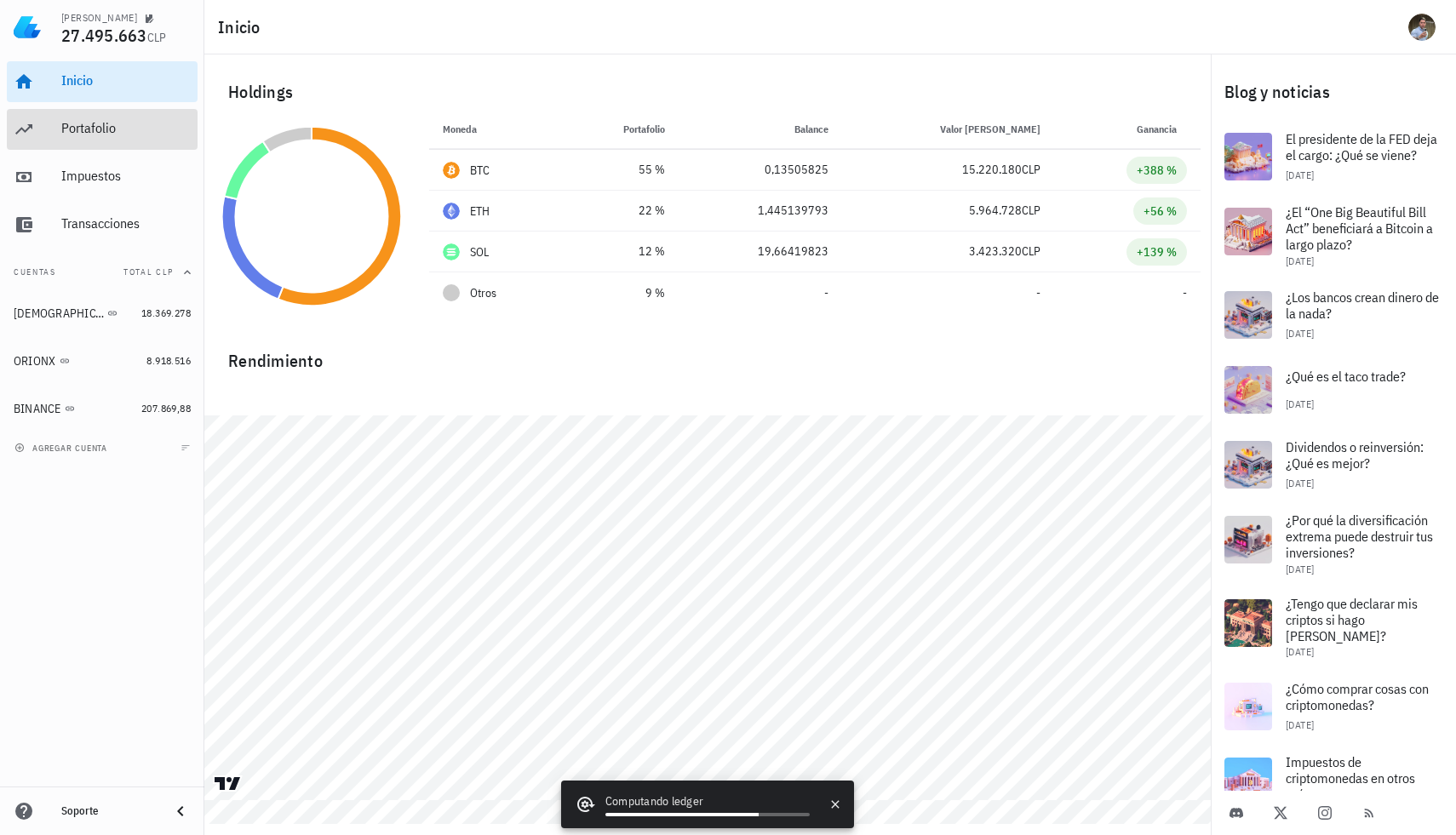
click at [93, 139] on div "Portafolio" at bounding box center [125, 129] width 130 height 39
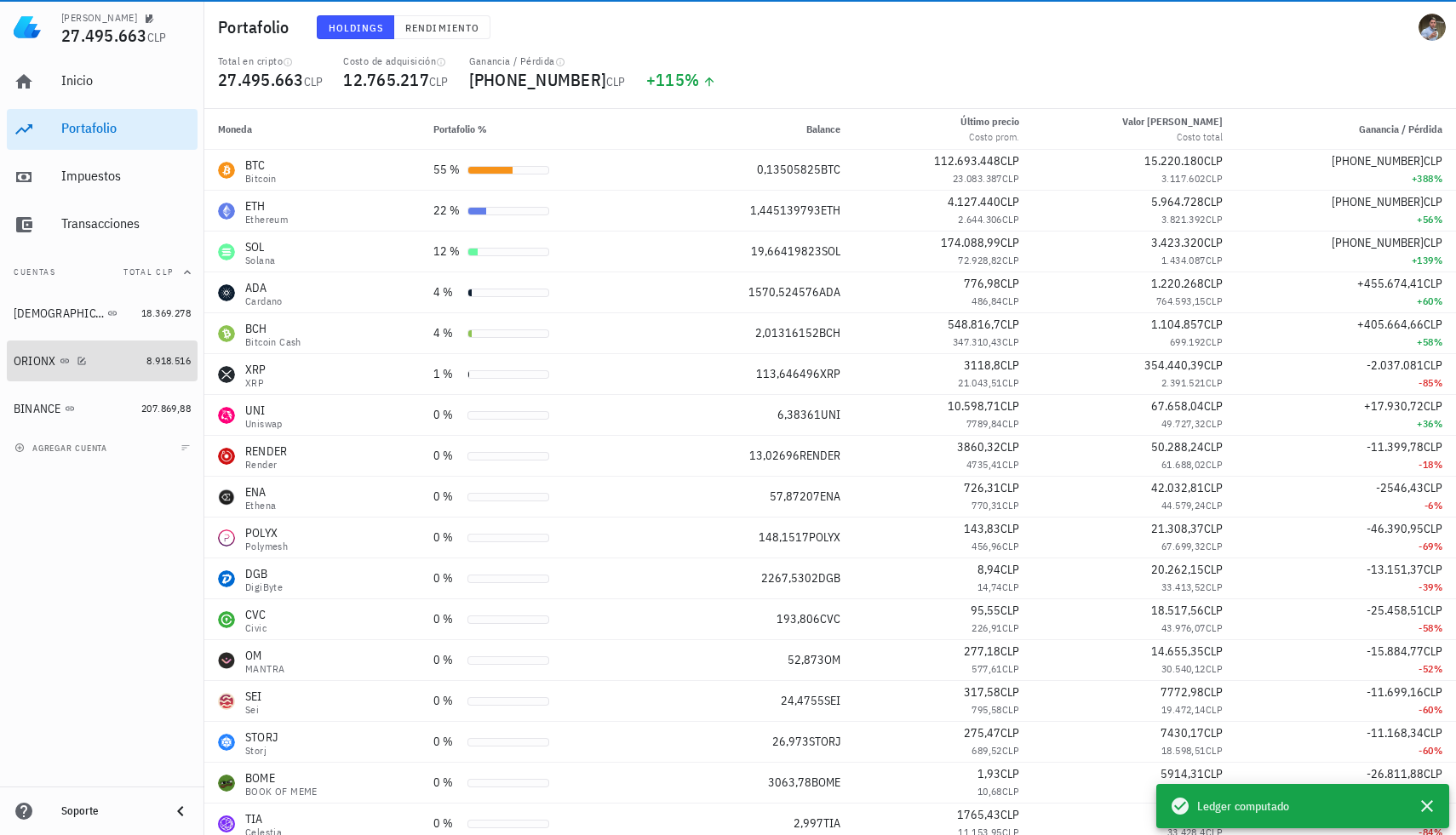
click at [101, 358] on div "ORIONX" at bounding box center [76, 361] width 126 height 16
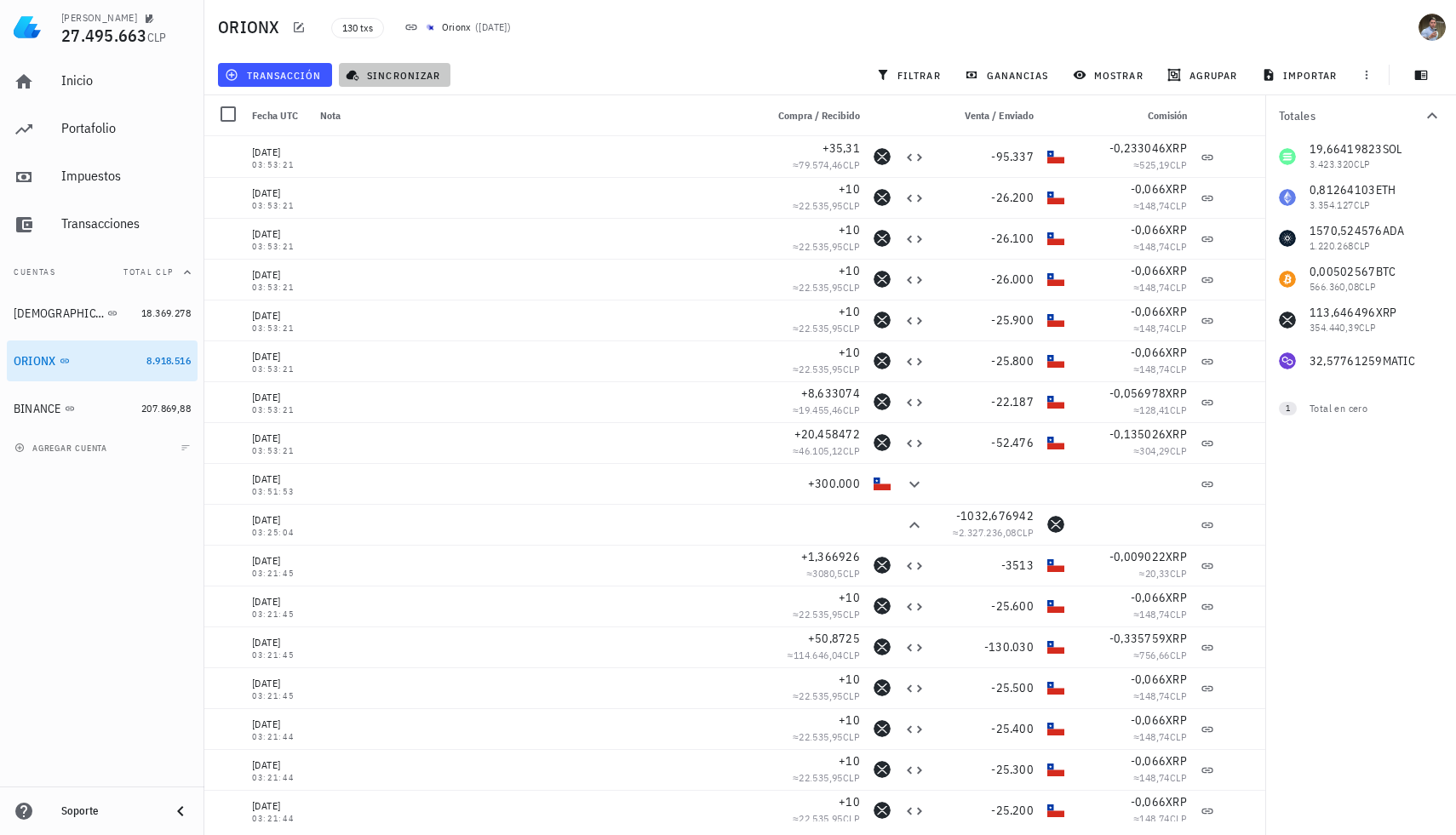
click at [358, 82] on button "sincronizar" at bounding box center [395, 75] width 113 height 24
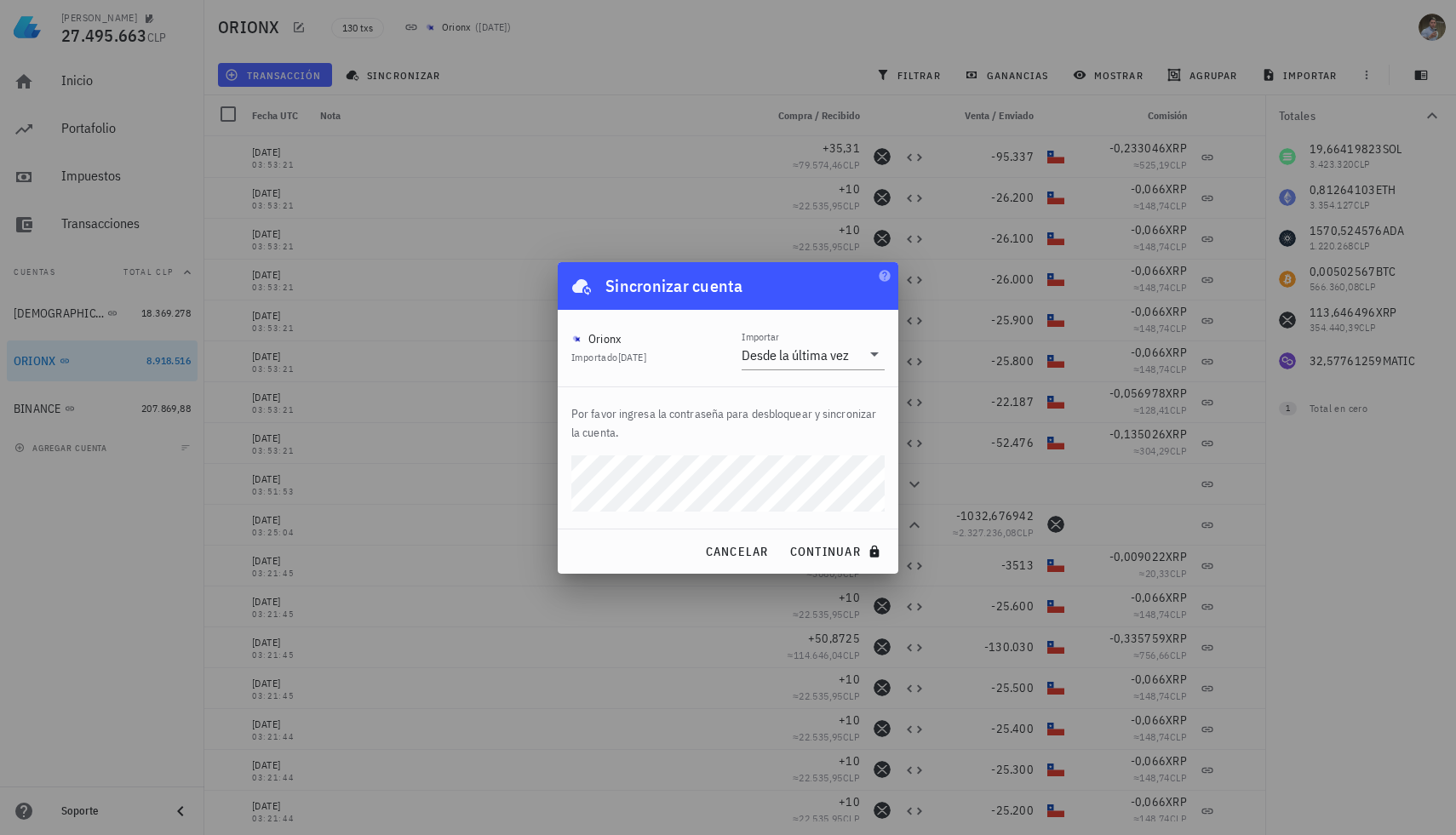
click at [884, 500] on div "Por favor ingresa la contraseña para desbloquear y sincronizar la cuenta." at bounding box center [728, 458] width 340 height 141
click at [884, 482] on div "Por favor ingresa la contraseña para desbloquear y sincronizar la cuenta." at bounding box center [728, 458] width 340 height 141
click at [814, 553] on span "continuar" at bounding box center [836, 552] width 95 height 15
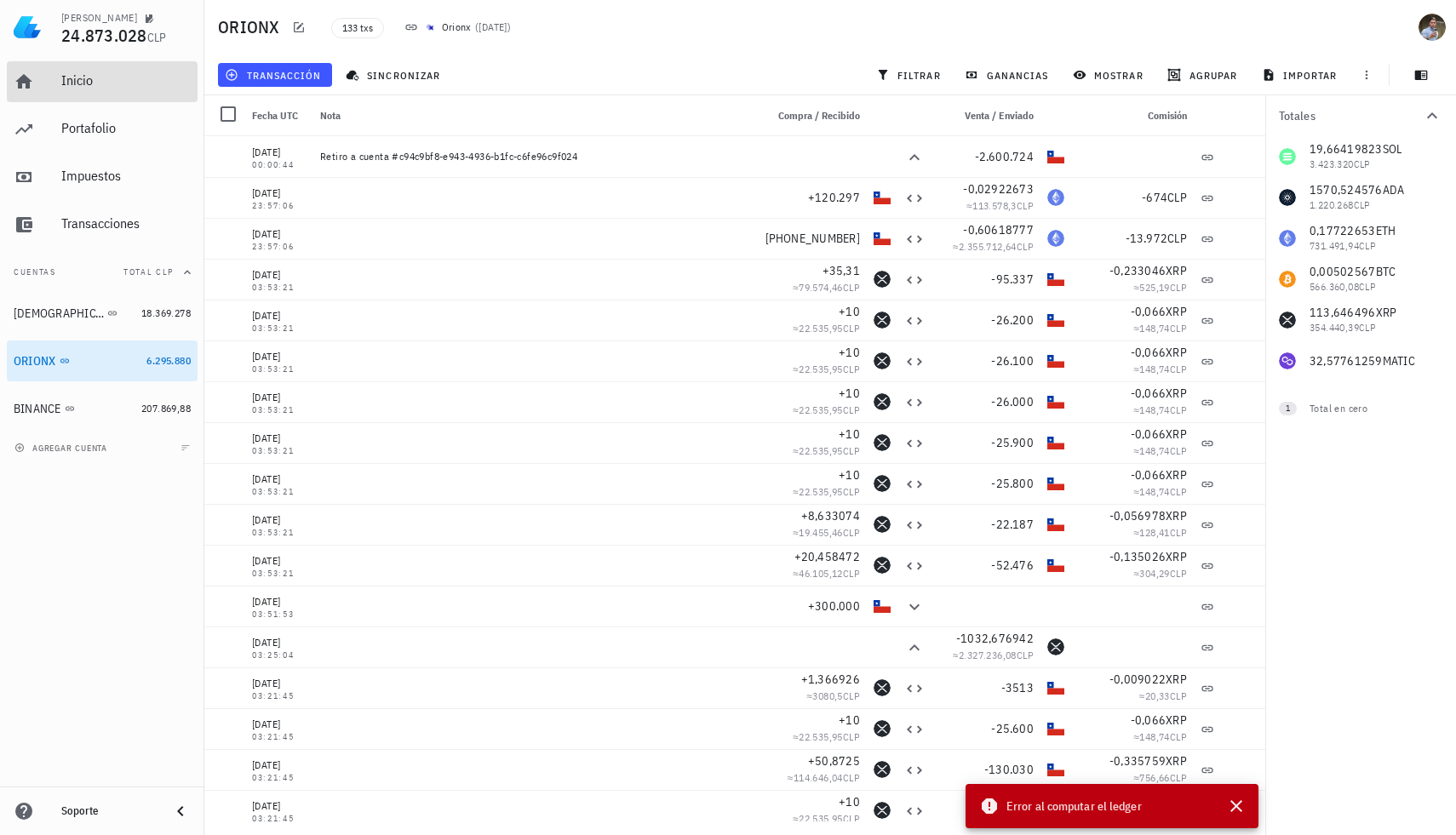
click at [87, 92] on div "Inicio" at bounding box center [125, 81] width 130 height 39
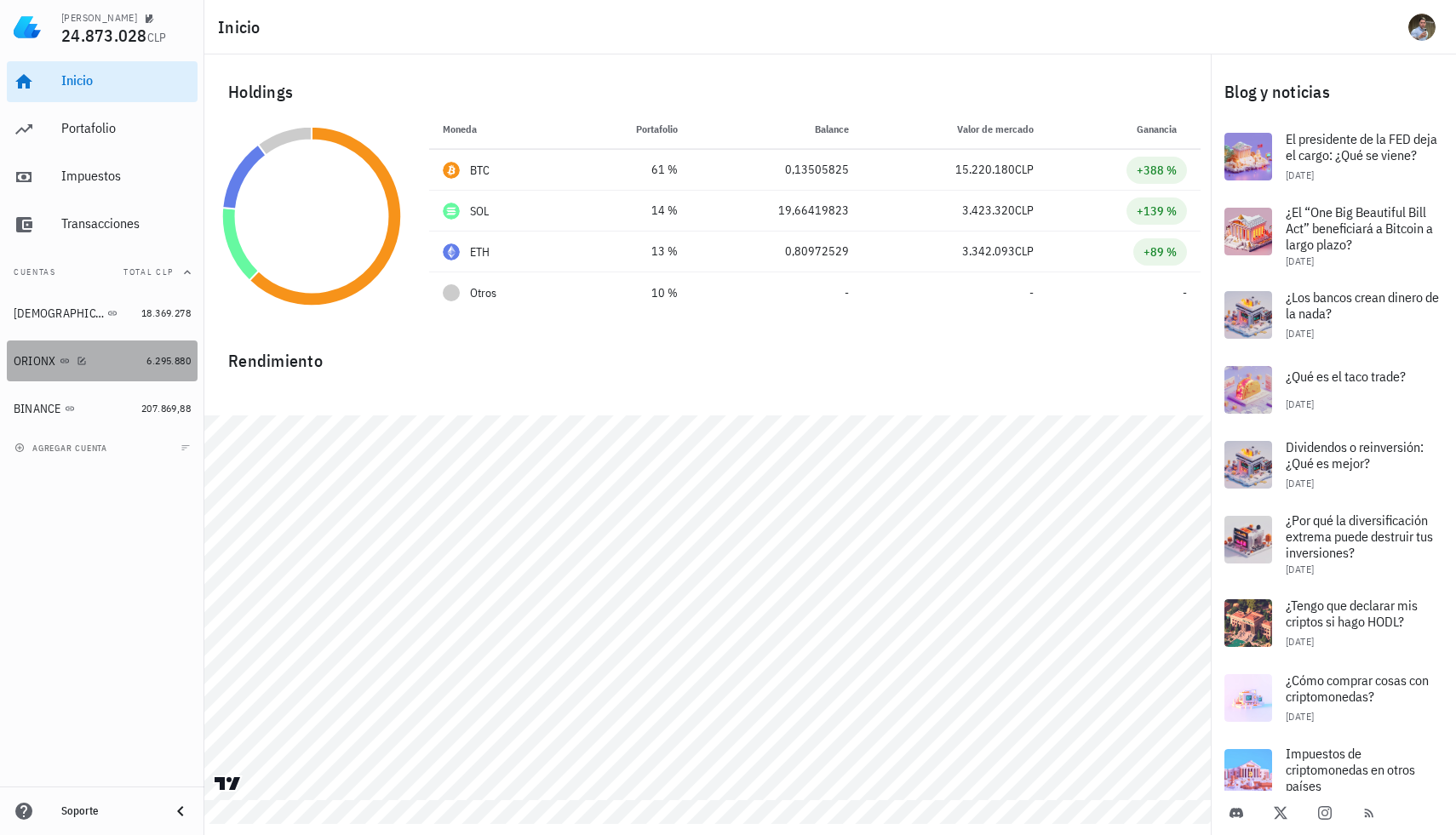
click at [152, 369] on div "6.295.880" at bounding box center [168, 361] width 45 height 17
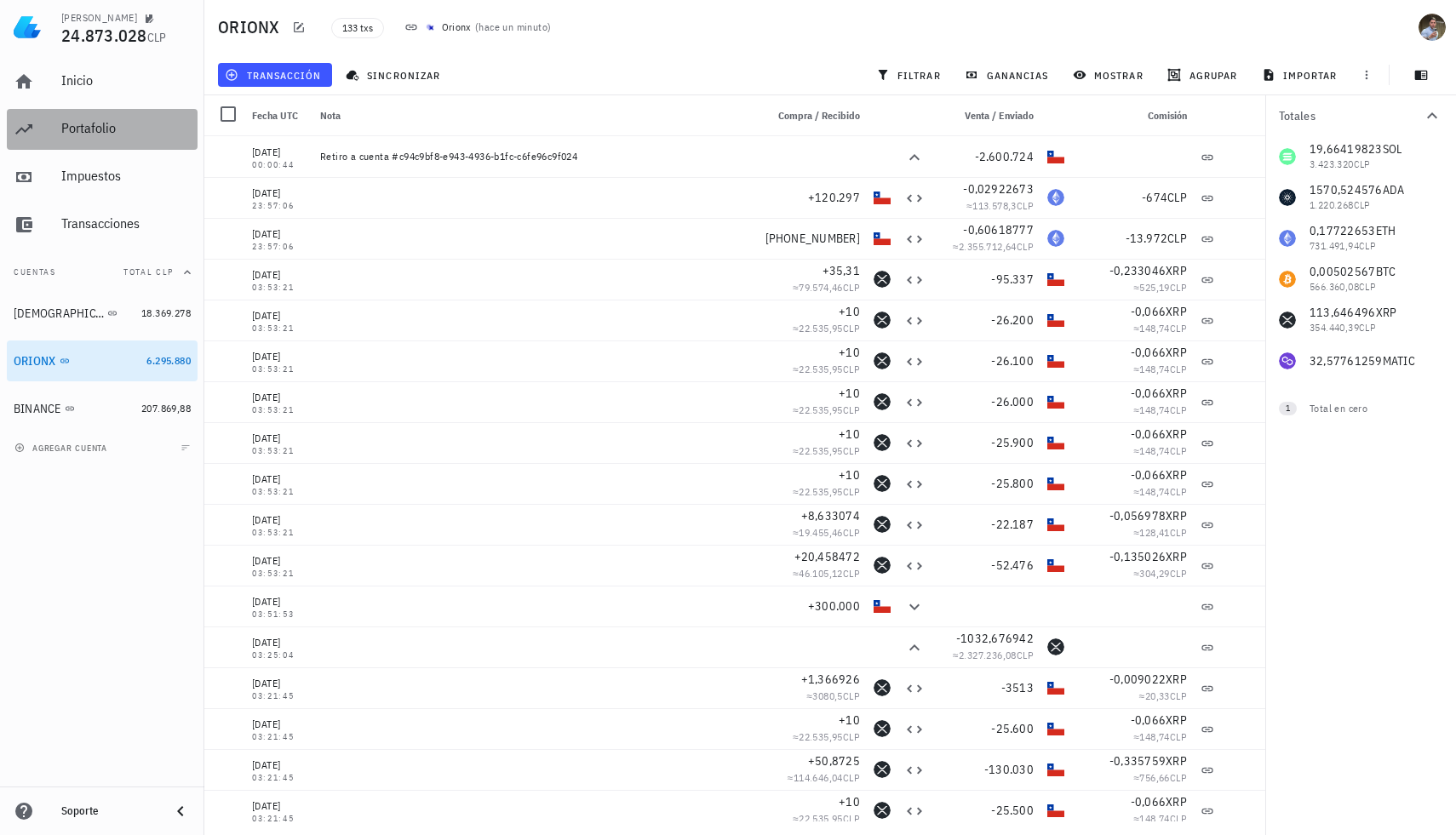
click at [129, 143] on div "Portafolio" at bounding box center [125, 129] width 130 height 39
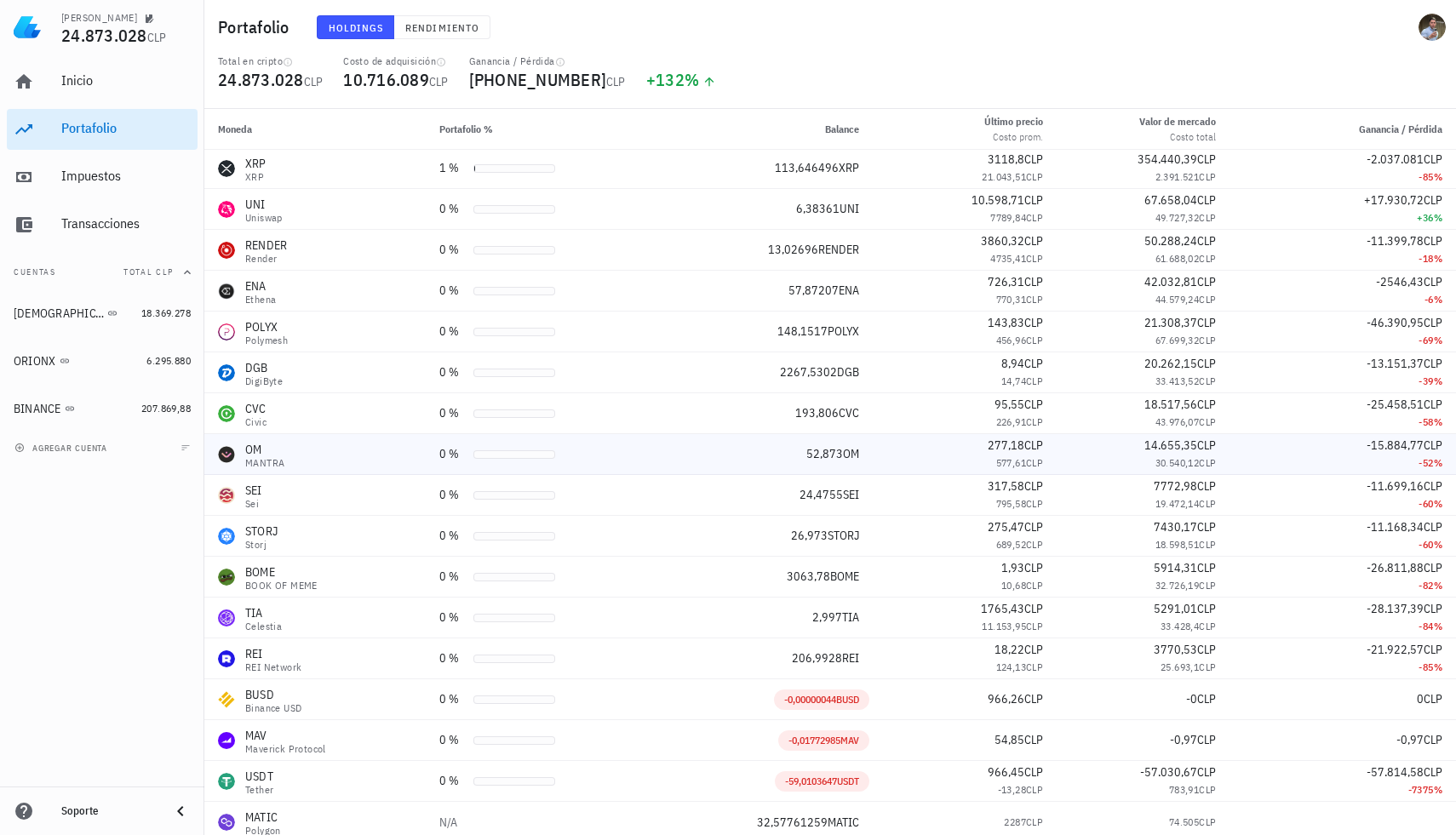
scroll to position [214, 0]
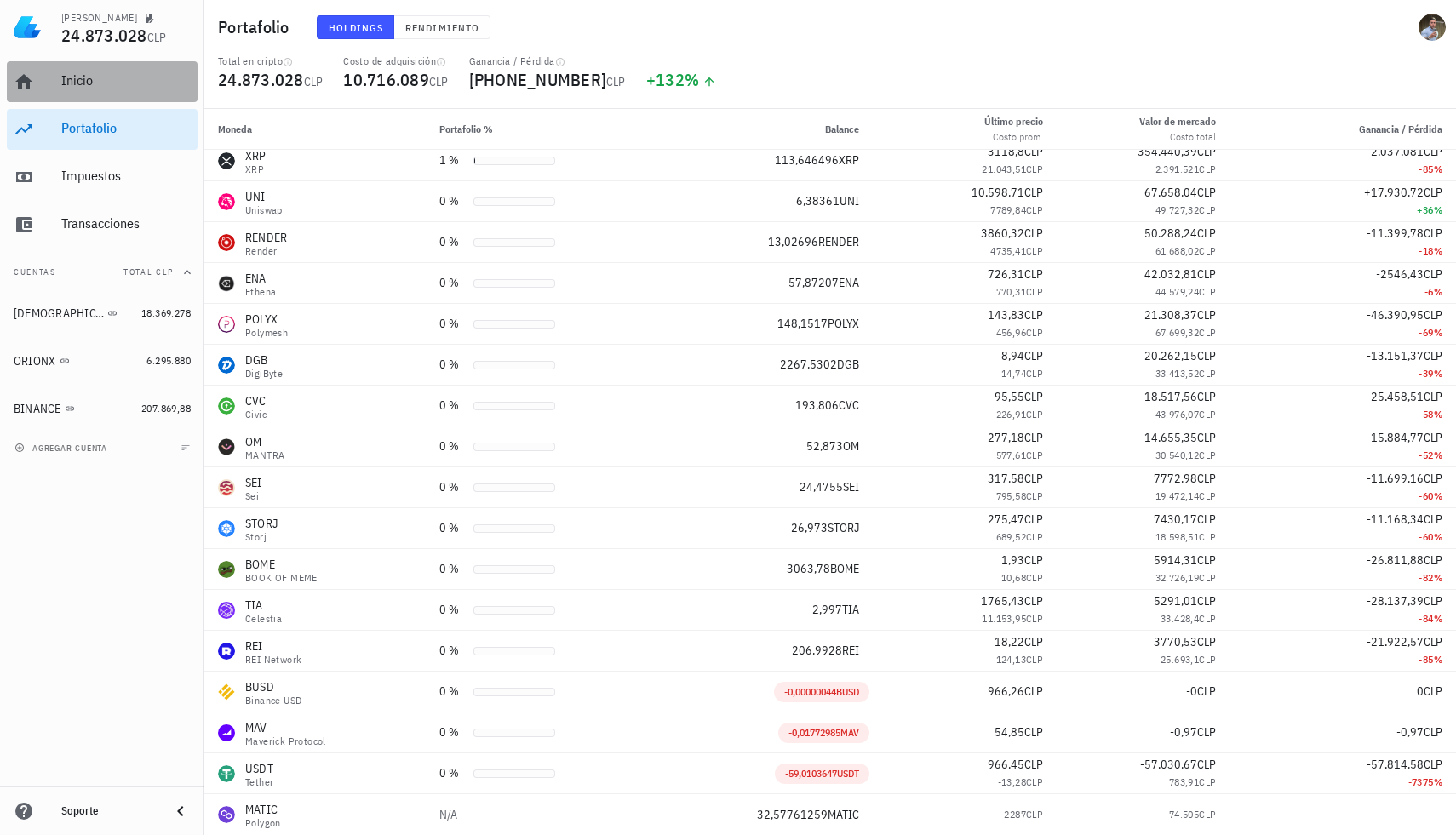
click at [70, 92] on div "Inicio" at bounding box center [125, 81] width 130 height 39
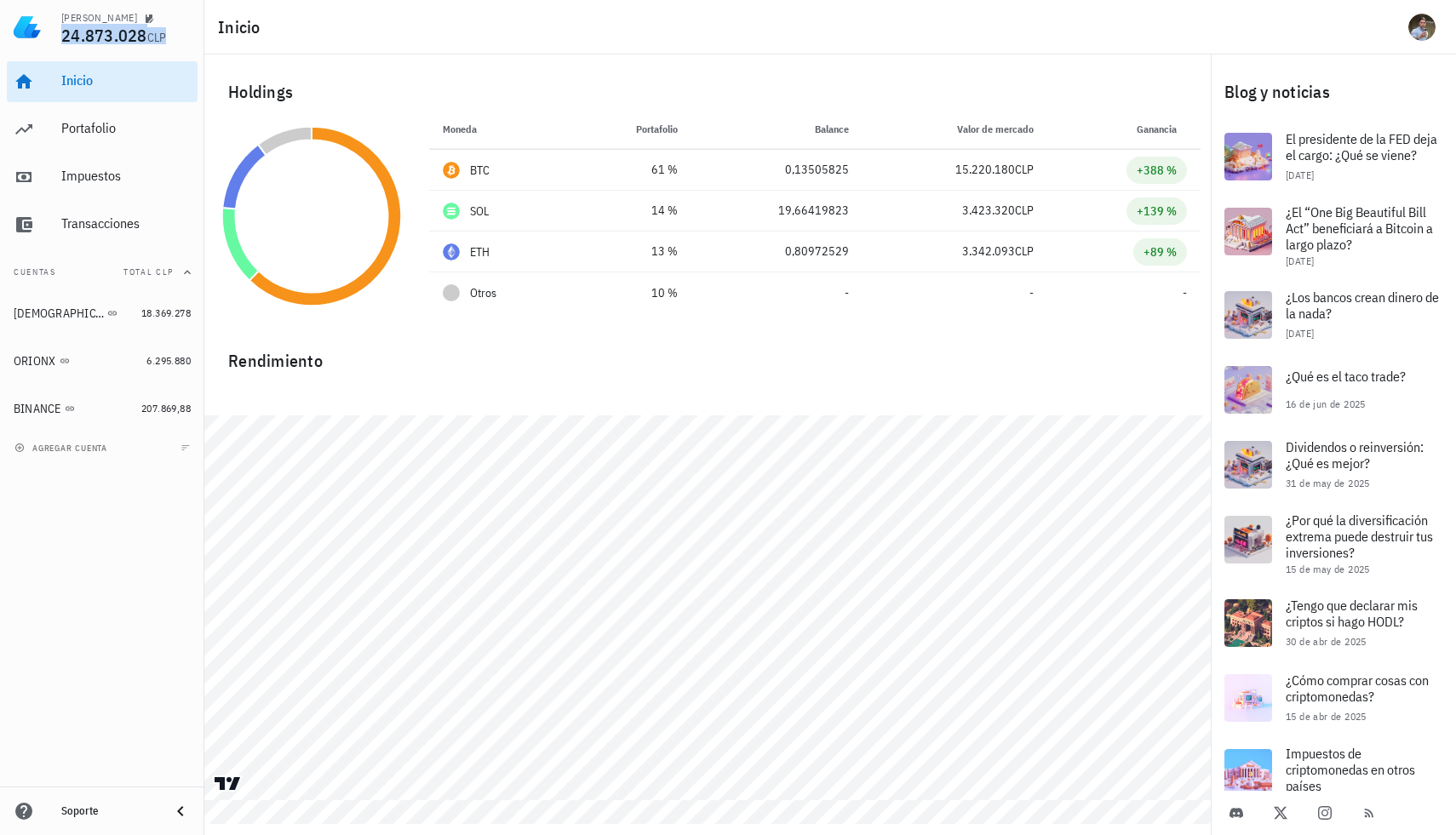
drag, startPoint x: 58, startPoint y: 34, endPoint x: 167, endPoint y: 39, distance: 109.1
click at [167, 39] on div "Alonso Flores 24.873.028 CLP" at bounding box center [102, 27] width 205 height 54
click at [170, 30] on div "24.873.028 CLP" at bounding box center [125, 37] width 130 height 19
